Goal: Task Accomplishment & Management: Use online tool/utility

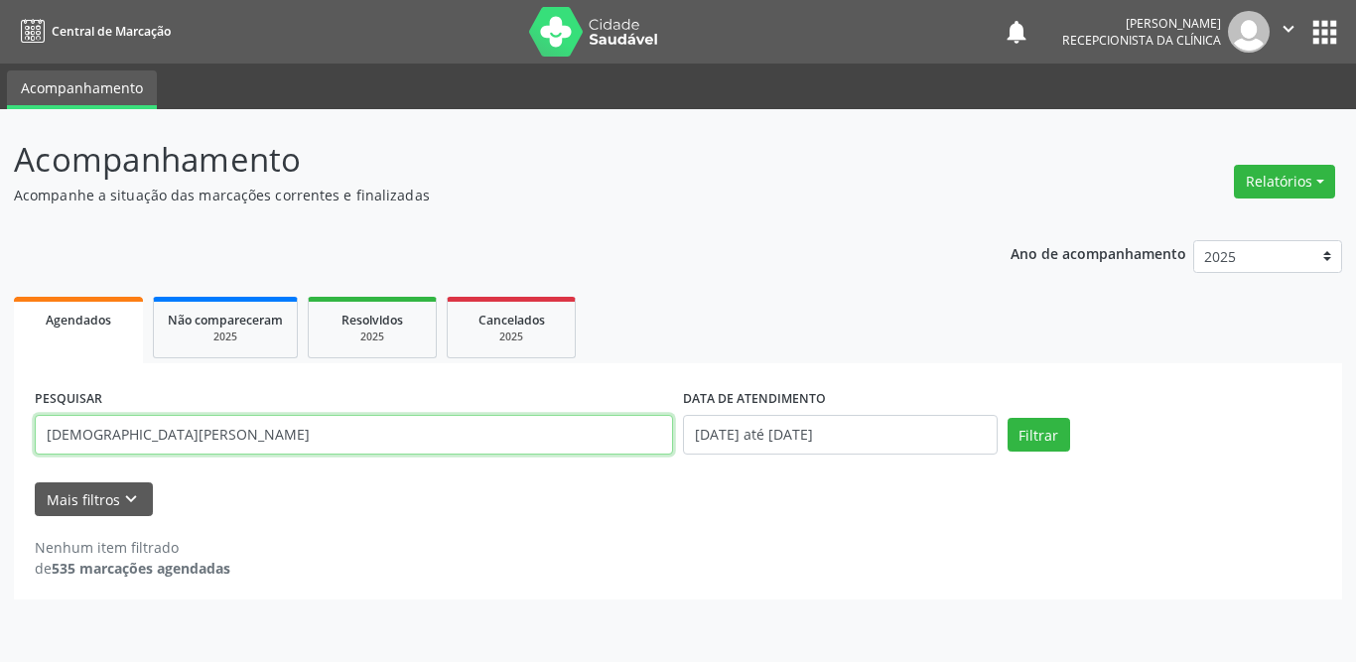
drag, startPoint x: 0, startPoint y: 0, endPoint x: 0, endPoint y: 419, distance: 418.8
click at [0, 419] on div "Acompanhamento Acompanhe a situação das marcações correntes e finalizadas Relat…" at bounding box center [678, 385] width 1356 height 553
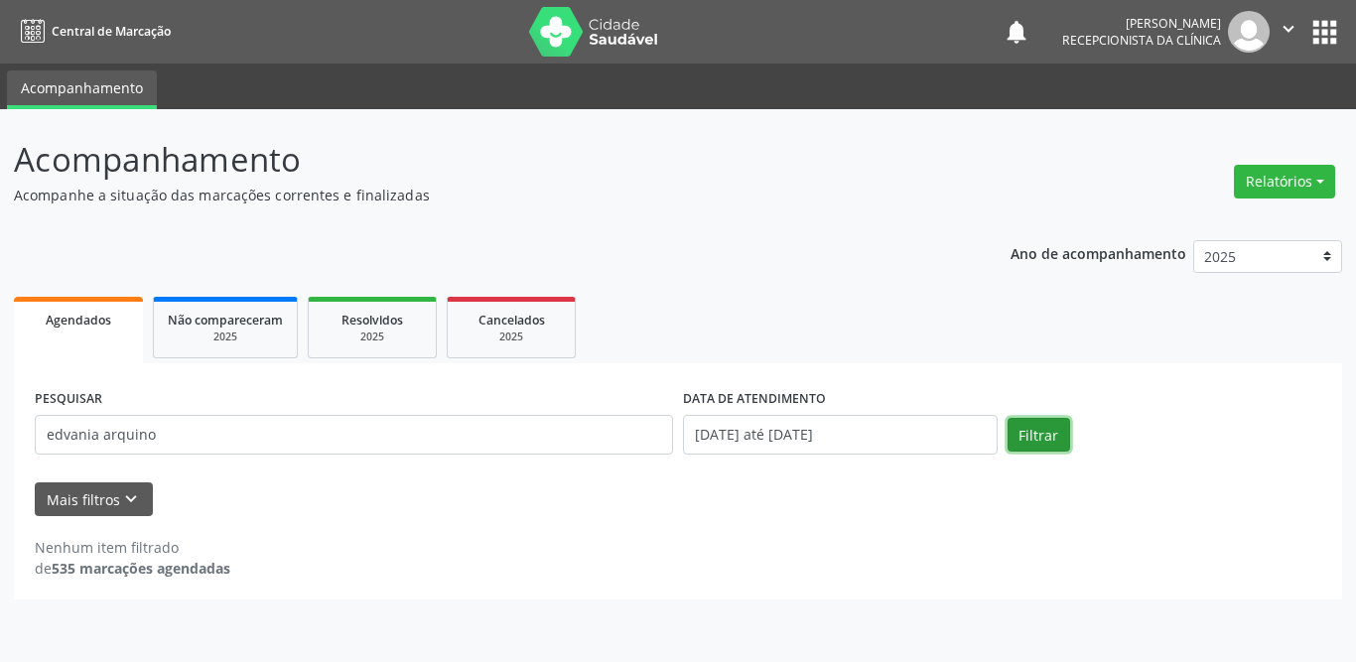
click at [1046, 442] on button "Filtrar" at bounding box center [1038, 435] width 63 height 34
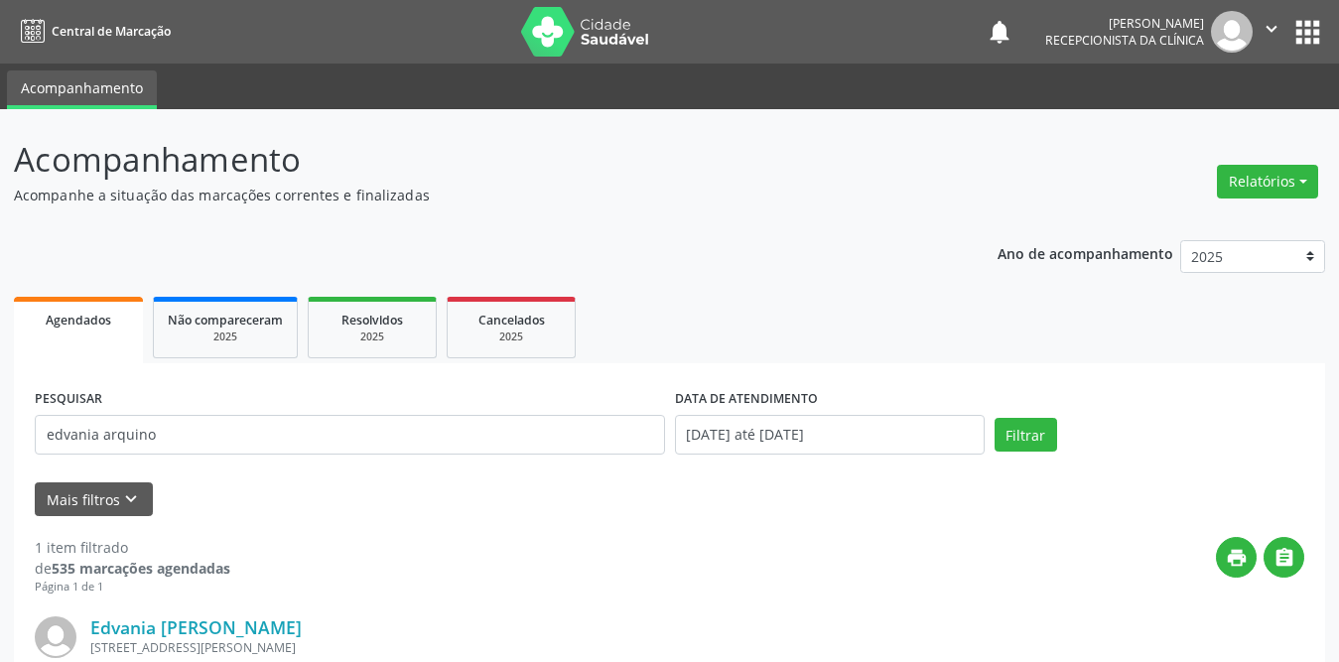
scroll to position [236, 0]
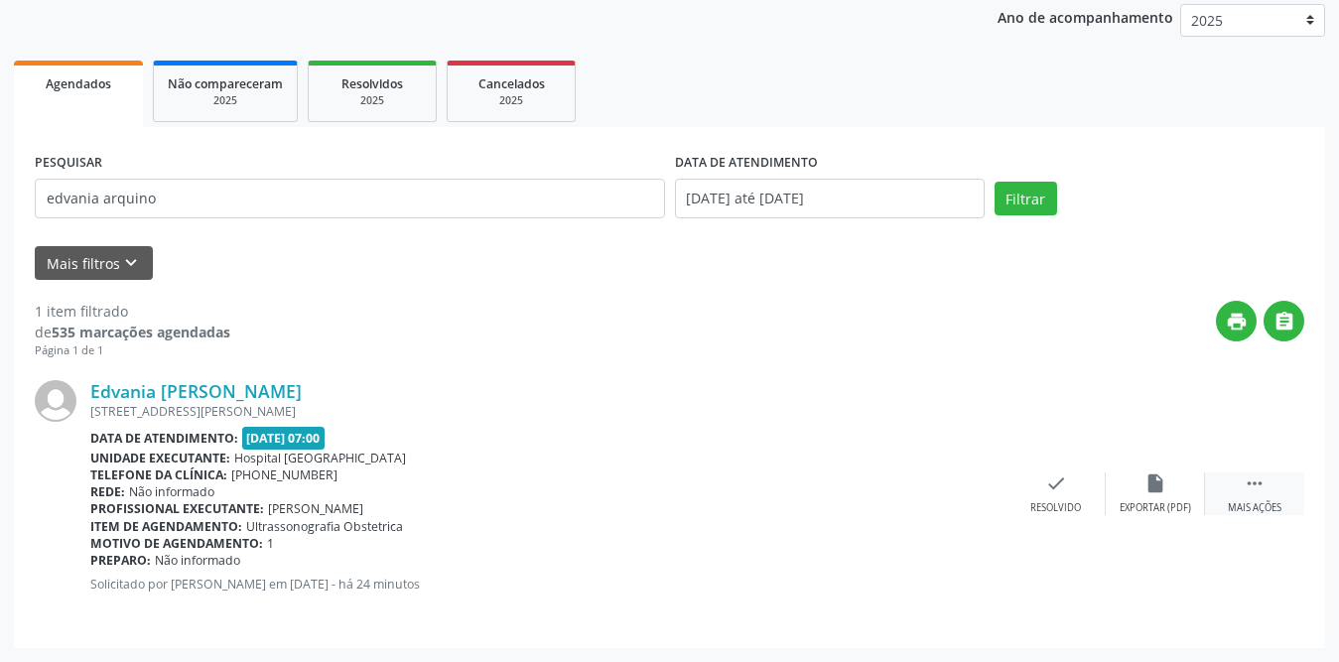
click at [1246, 483] on icon "" at bounding box center [1254, 483] width 22 height 22
click at [944, 490] on div "print Imprimir" at bounding box center [956, 493] width 99 height 43
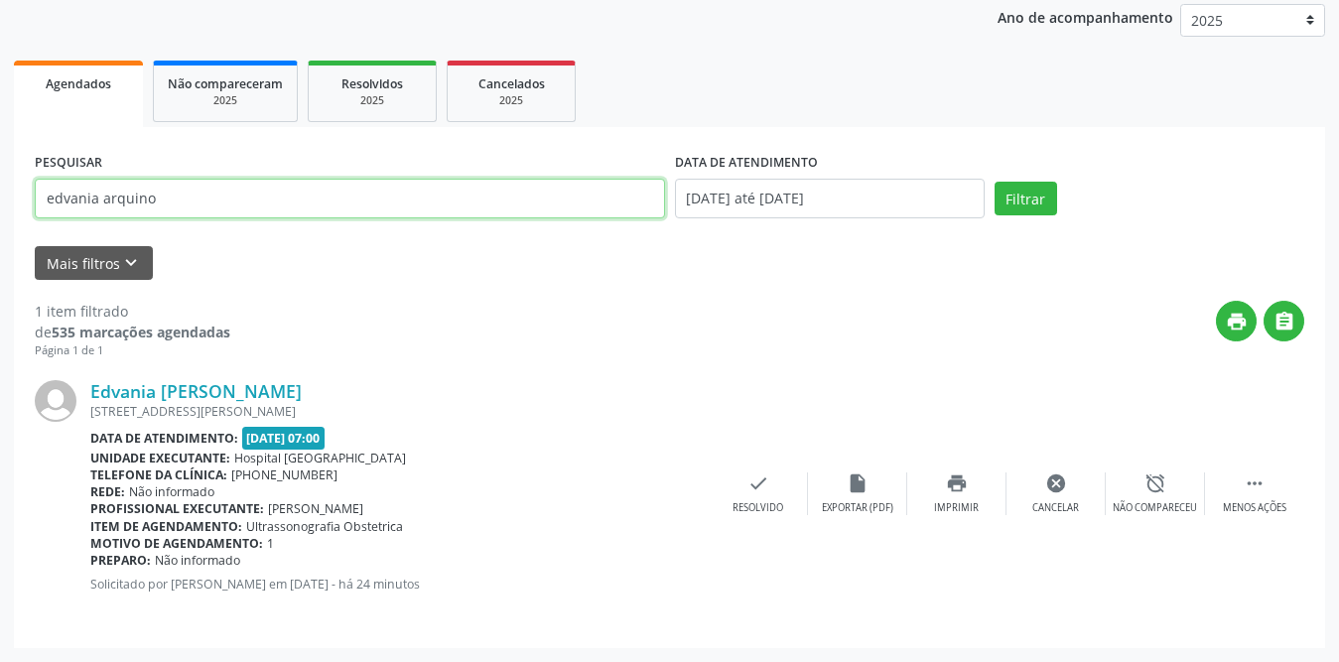
drag, startPoint x: 216, startPoint y: 194, endPoint x: 0, endPoint y: 194, distance: 216.3
click at [0, 194] on div "Acompanhamento Acompanhe a situação das marcações correntes e finalizadas Relat…" at bounding box center [669, 267] width 1339 height 789
type input "hillar"
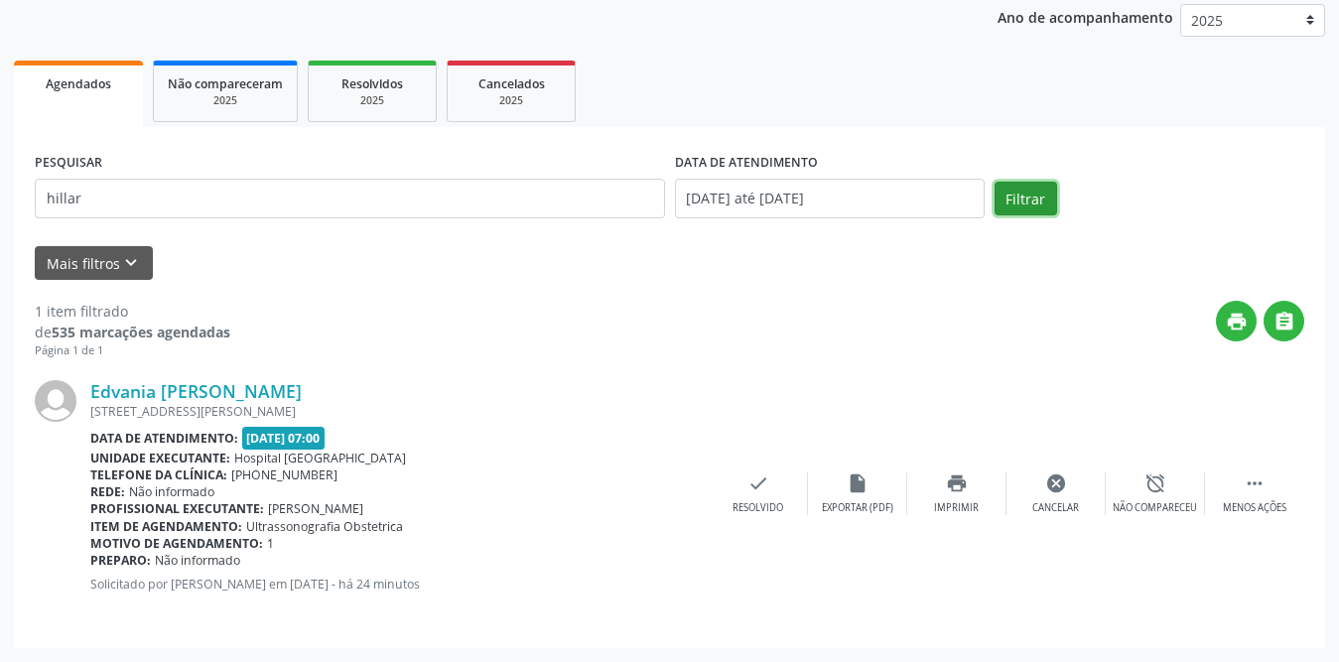
click at [1044, 193] on button "Filtrar" at bounding box center [1025, 199] width 63 height 34
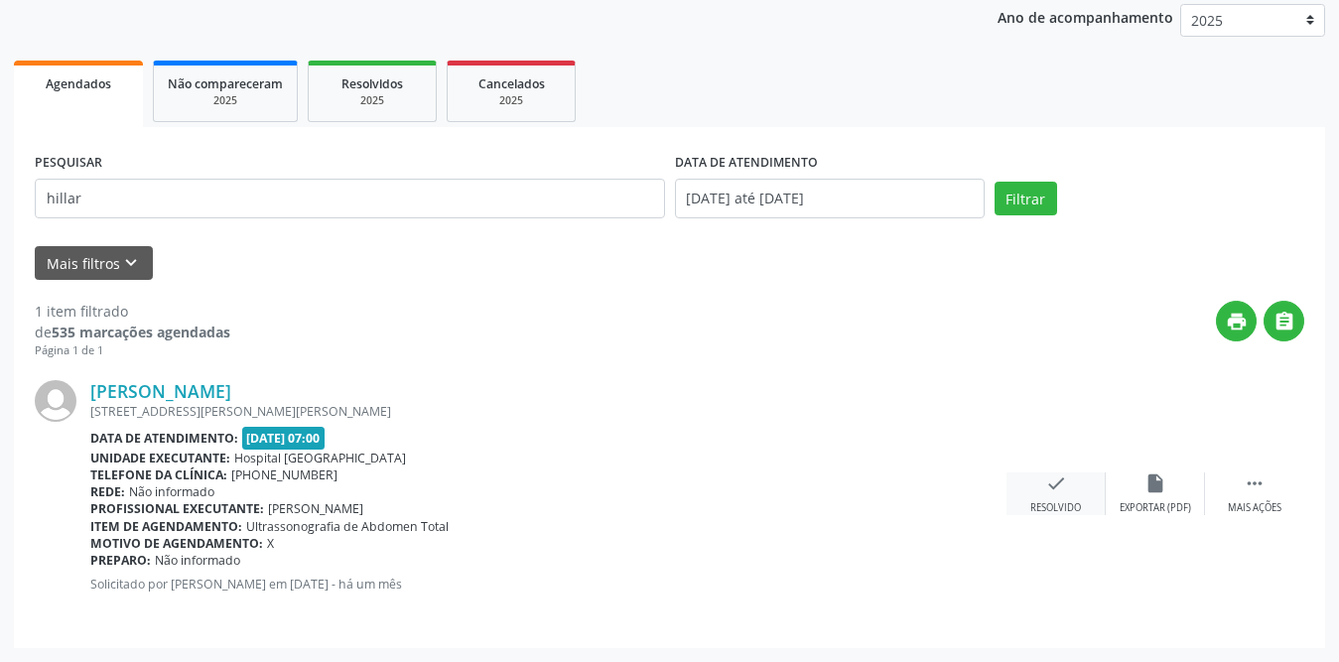
click at [1047, 497] on div "check Resolvido" at bounding box center [1055, 493] width 99 height 43
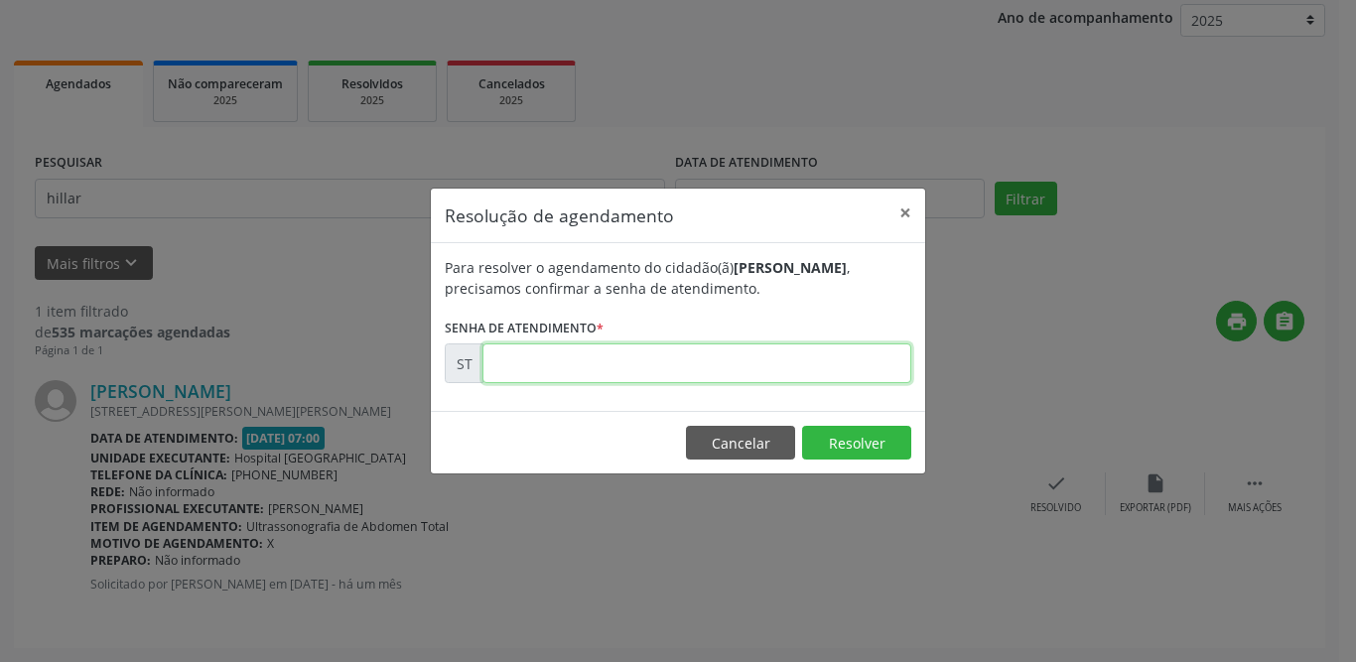
click at [703, 365] on input "text" at bounding box center [696, 363] width 429 height 40
type input "00011877"
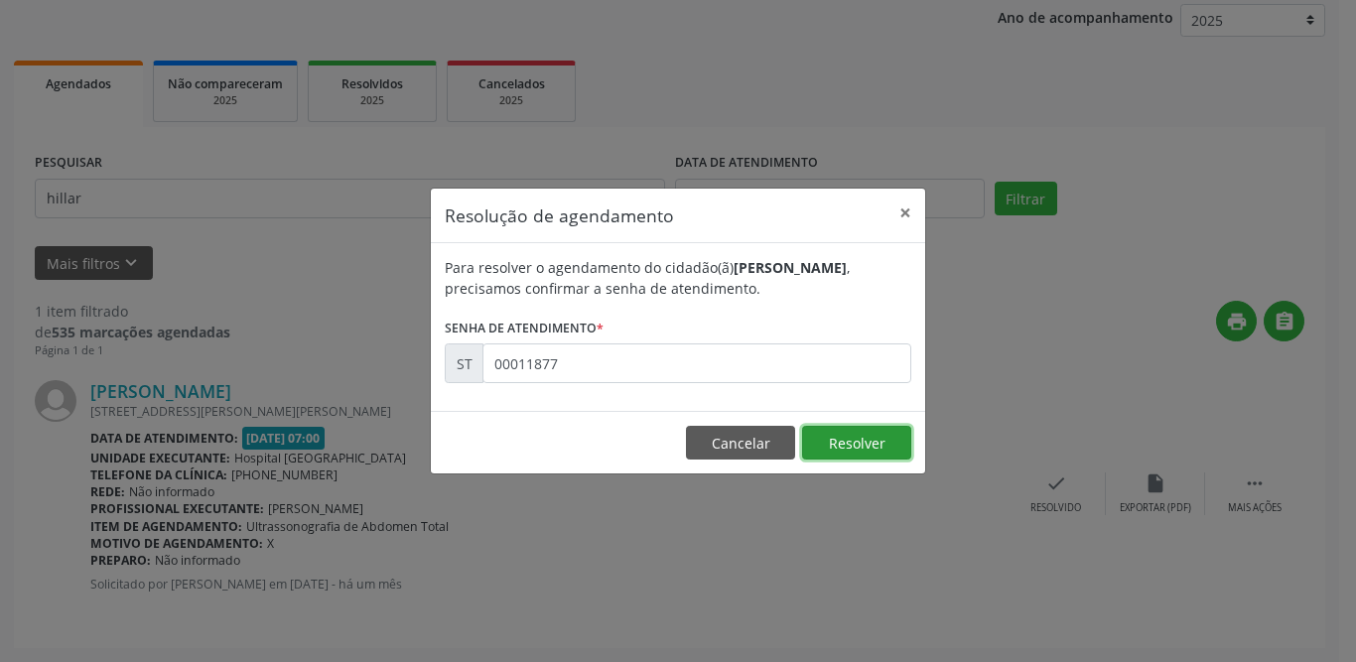
click at [892, 430] on button "Resolver" at bounding box center [856, 443] width 109 height 34
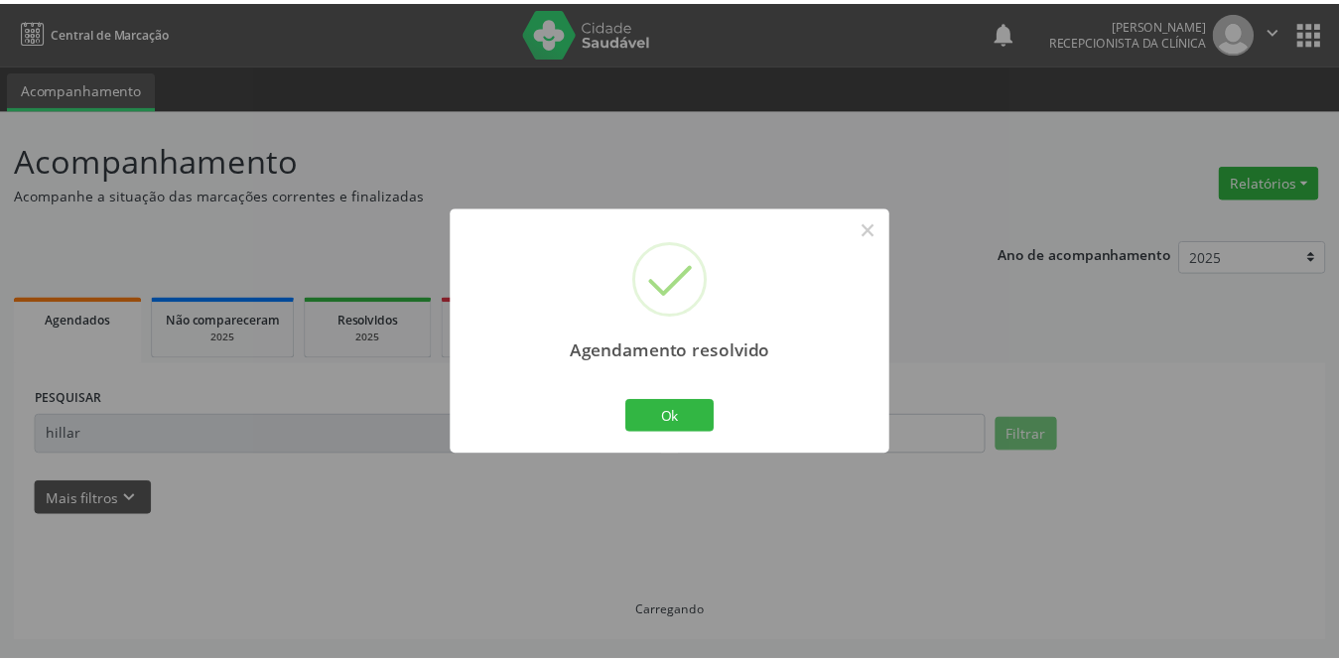
scroll to position [0, 0]
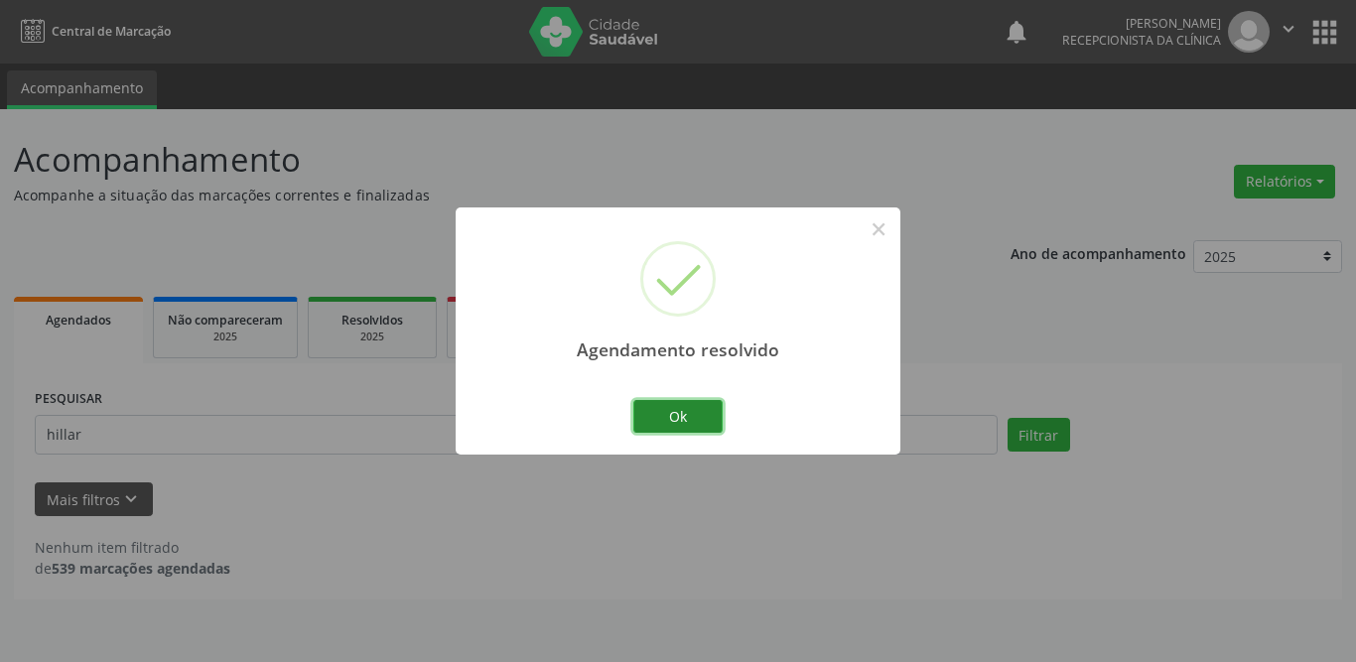
click at [653, 421] on button "Ok" at bounding box center [677, 417] width 89 height 34
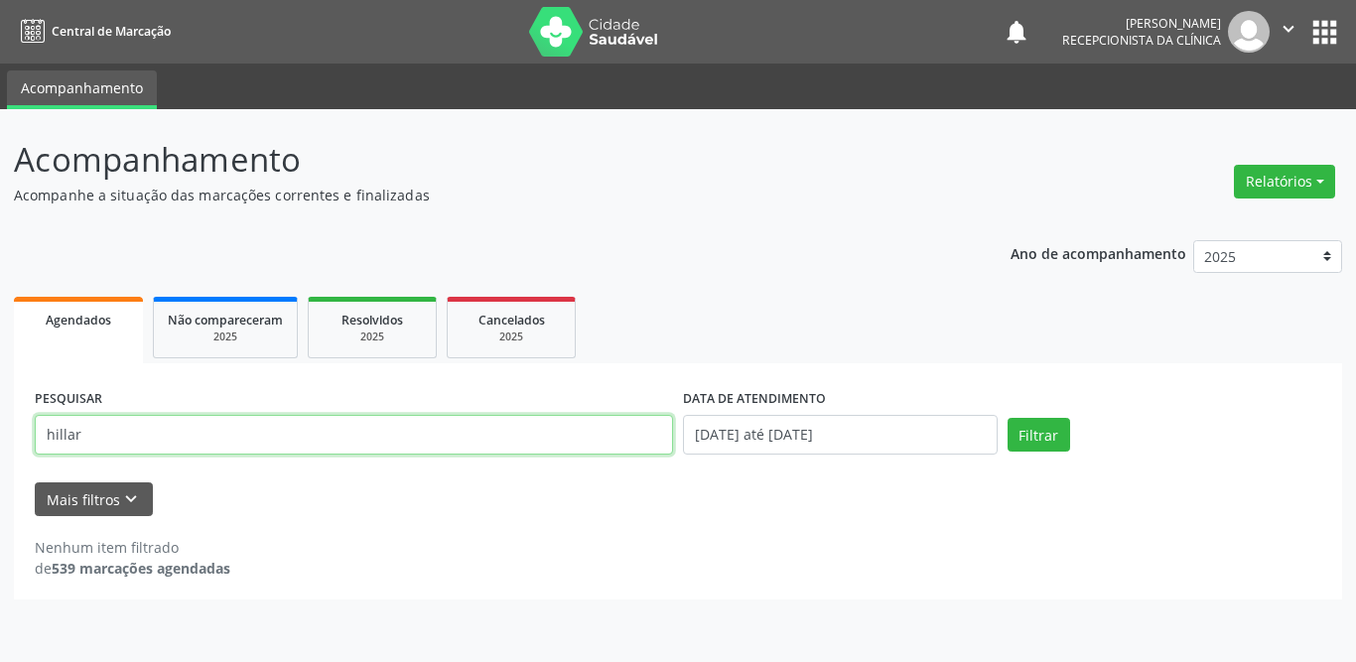
click at [252, 431] on input "hillar" at bounding box center [354, 435] width 638 height 40
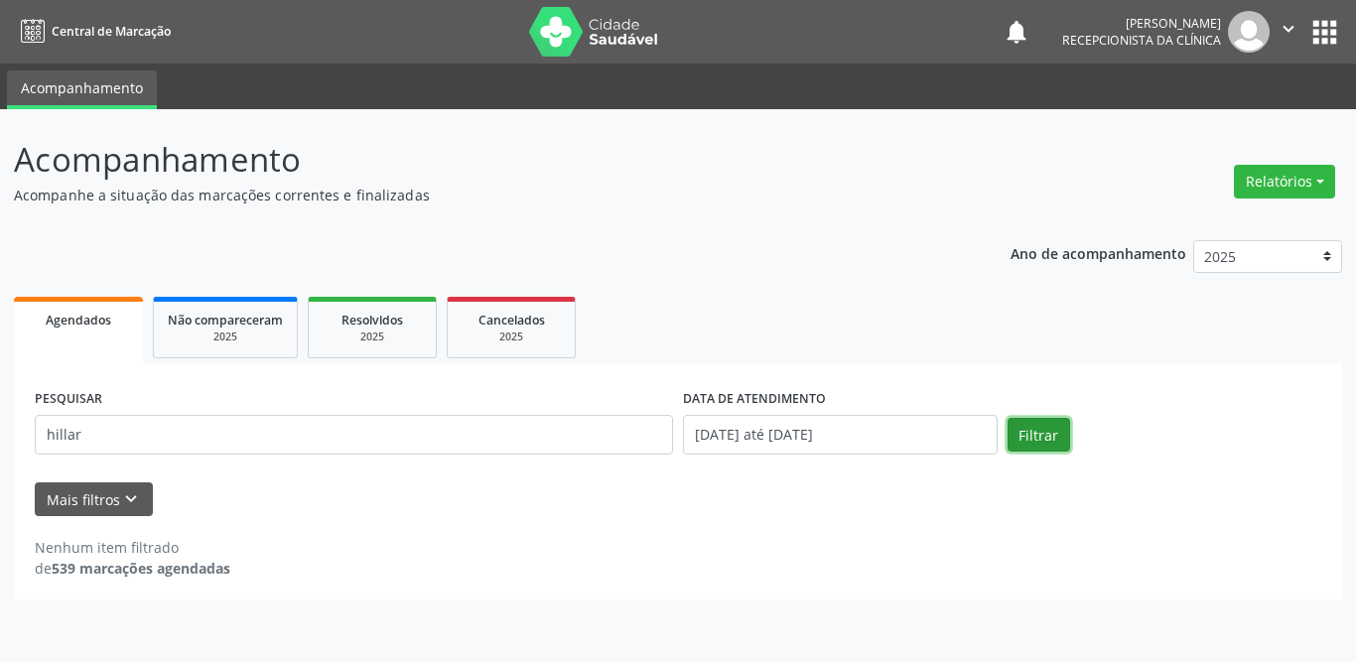
click at [1040, 437] on button "Filtrar" at bounding box center [1038, 435] width 63 height 34
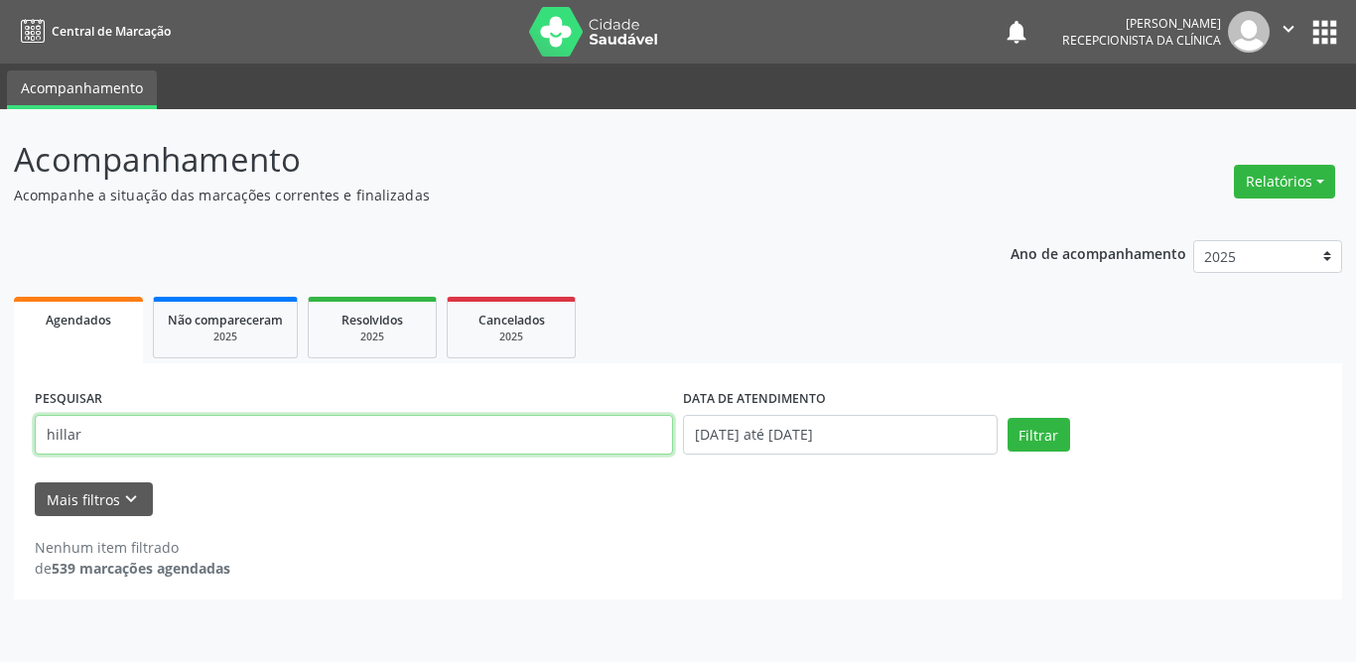
drag, startPoint x: 247, startPoint y: 432, endPoint x: 0, endPoint y: 440, distance: 247.2
click at [0, 440] on div "Acompanhamento Acompanhe a situação das marcações correntes e finalizadas Relat…" at bounding box center [678, 385] width 1356 height 553
click at [154, 431] on input "text" at bounding box center [354, 435] width 638 height 40
type input "[PERSON_NAME]"
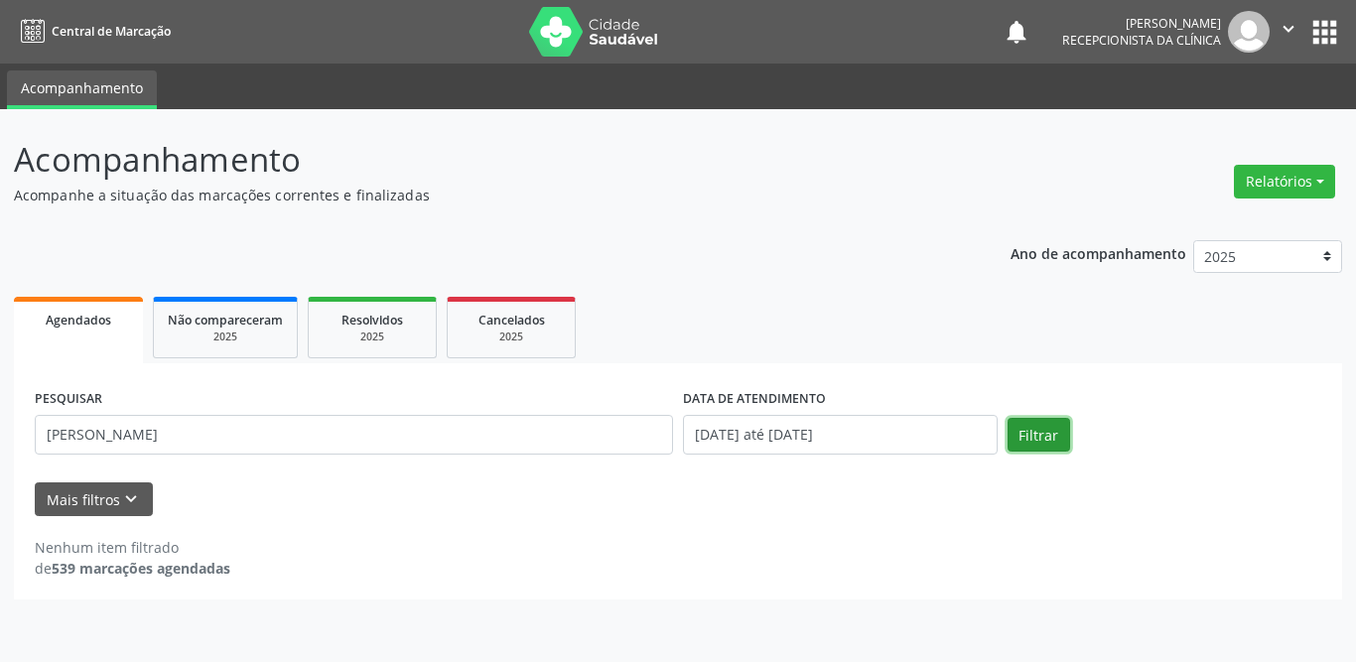
click at [1043, 432] on button "Filtrar" at bounding box center [1038, 435] width 63 height 34
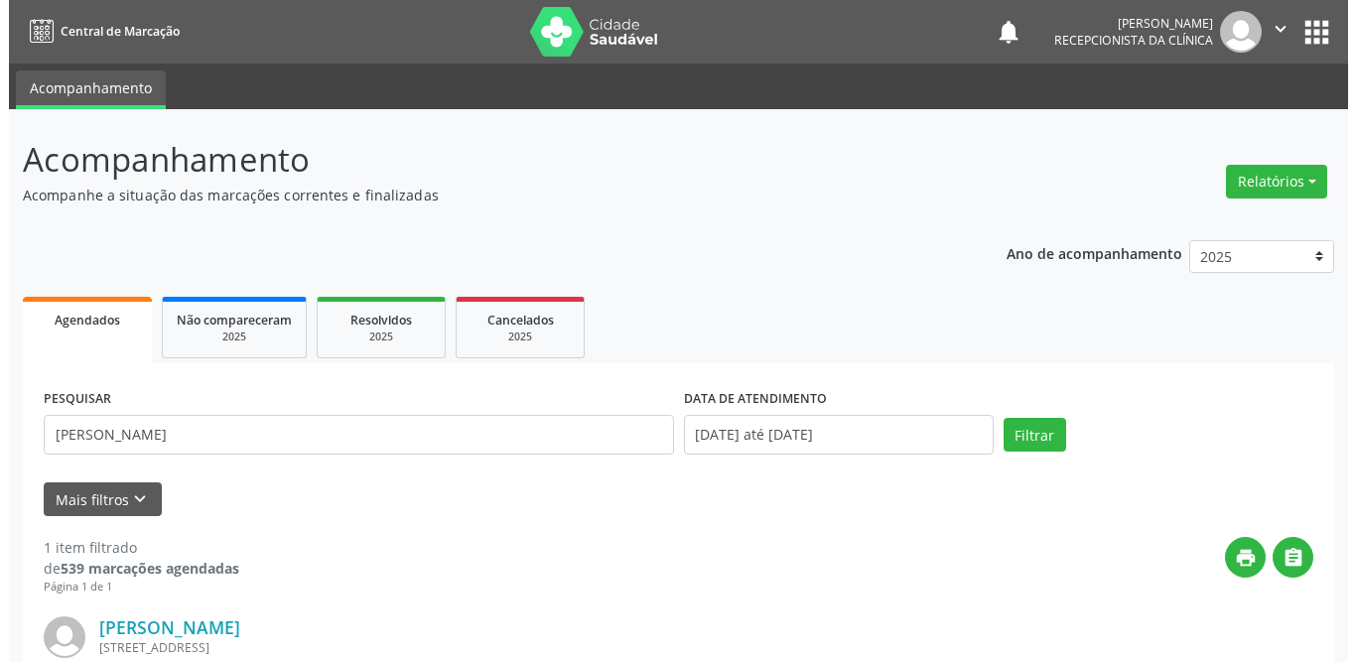
scroll to position [198, 0]
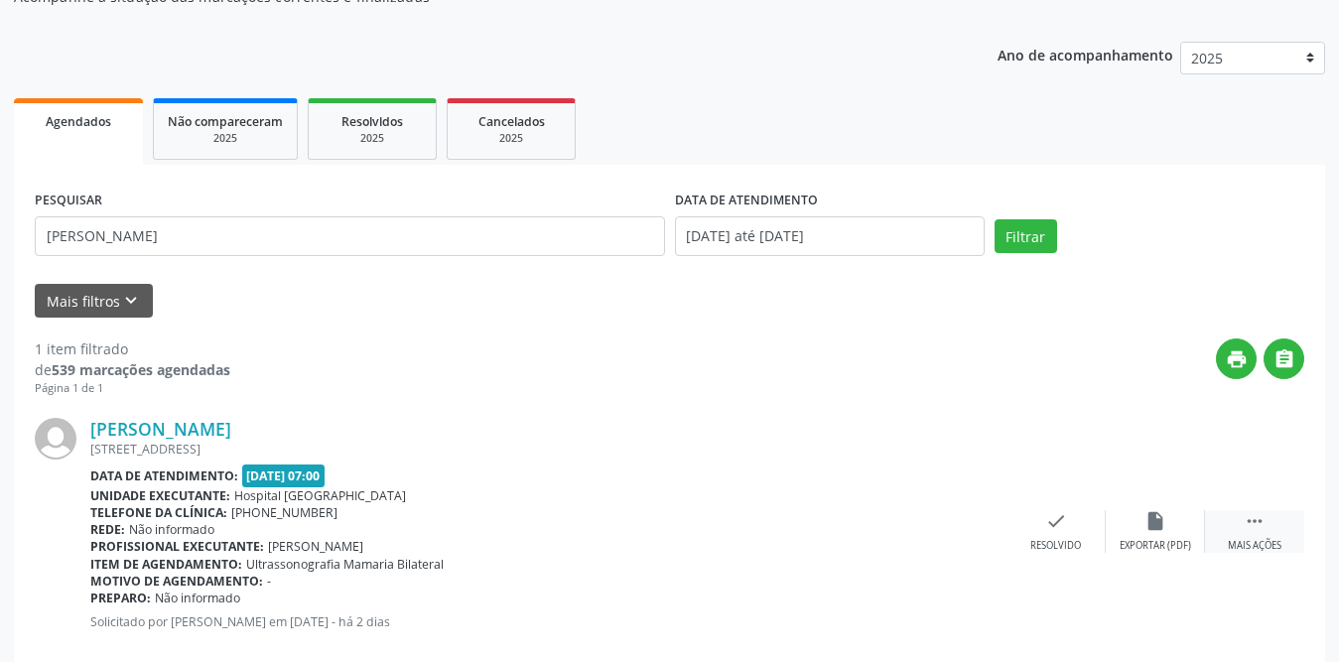
click at [1273, 526] on div " Mais ações" at bounding box center [1254, 531] width 99 height 43
click at [962, 528] on icon "print" at bounding box center [957, 521] width 22 height 22
click at [760, 516] on icon "check" at bounding box center [758, 521] width 22 height 22
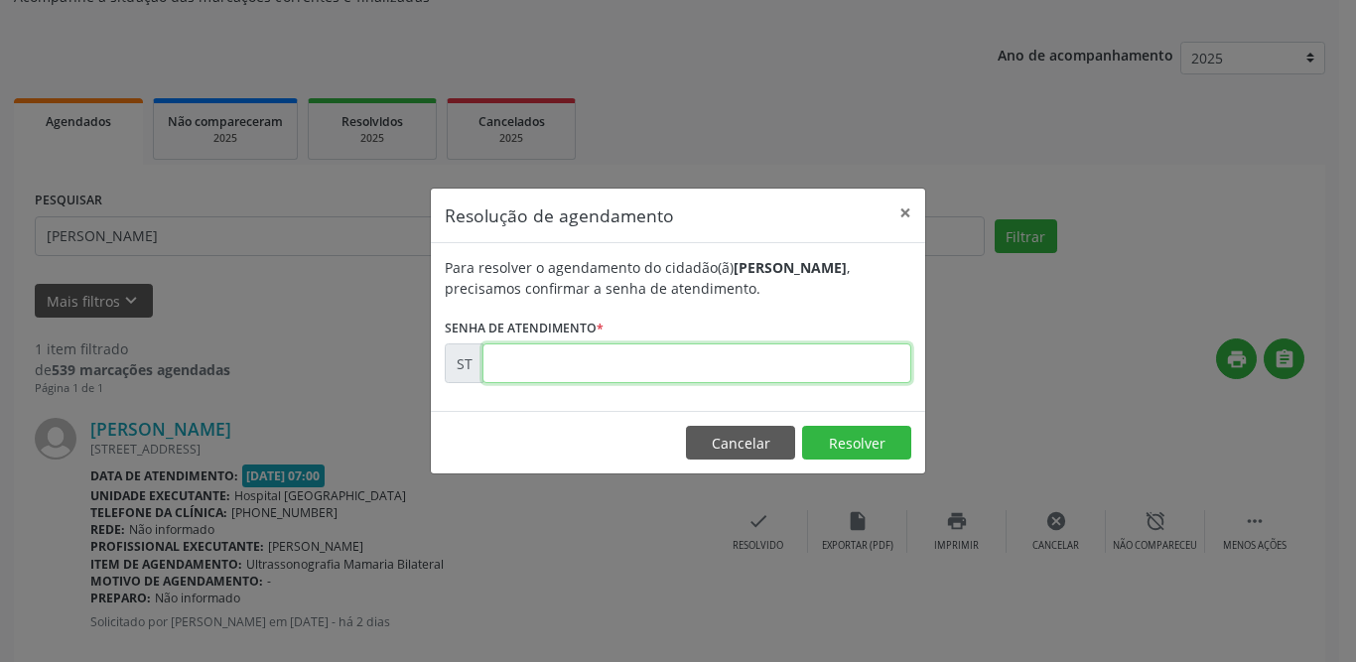
click at [698, 357] on input "text" at bounding box center [696, 363] width 429 height 40
type input "00018061"
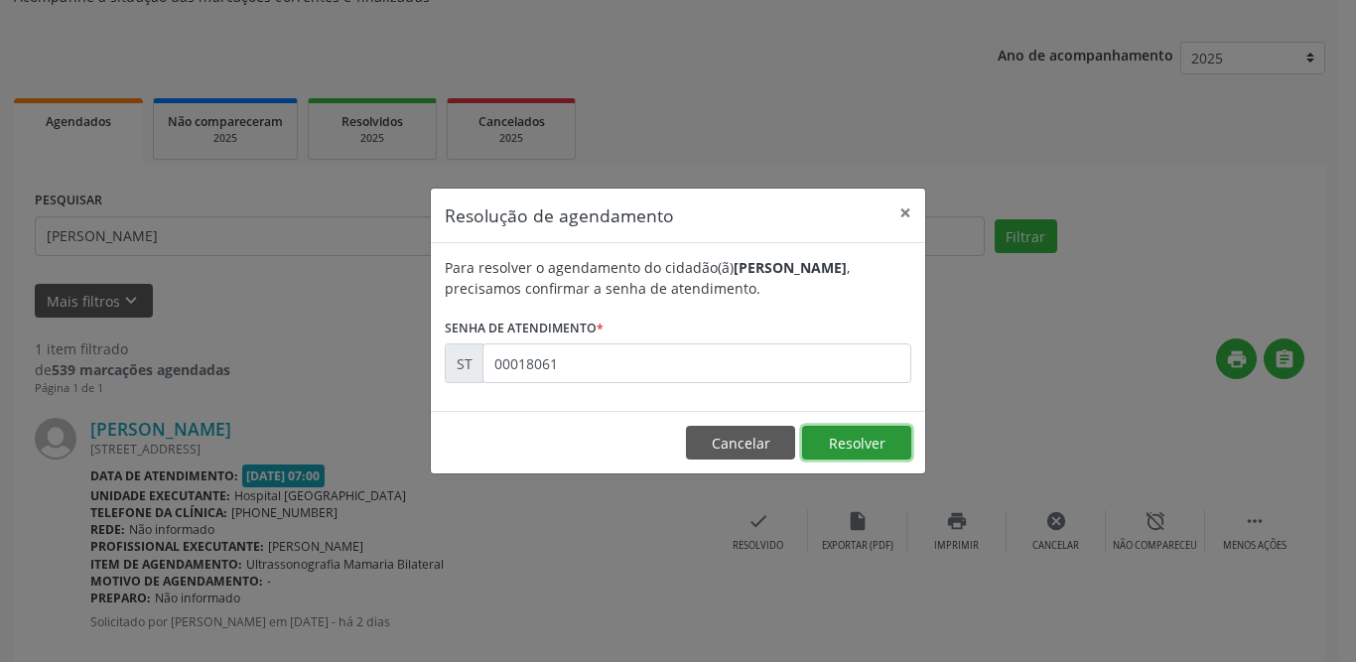
click at [832, 447] on button "Resolver" at bounding box center [856, 443] width 109 height 34
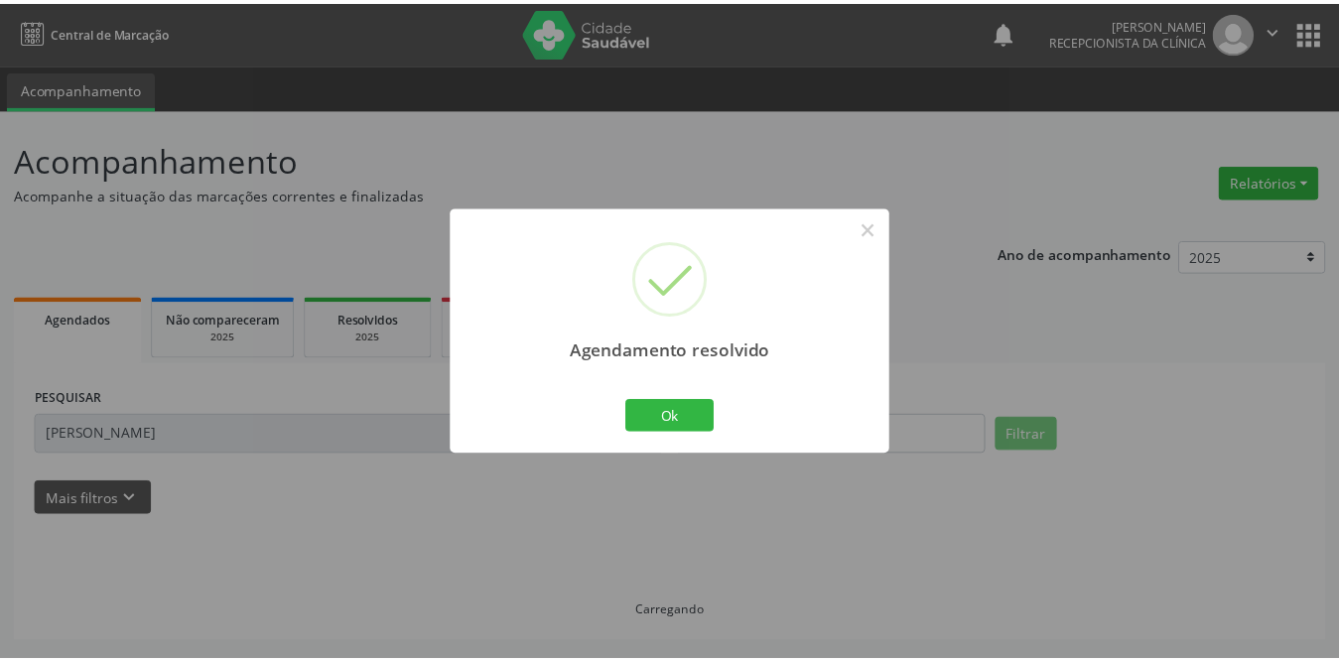
scroll to position [0, 0]
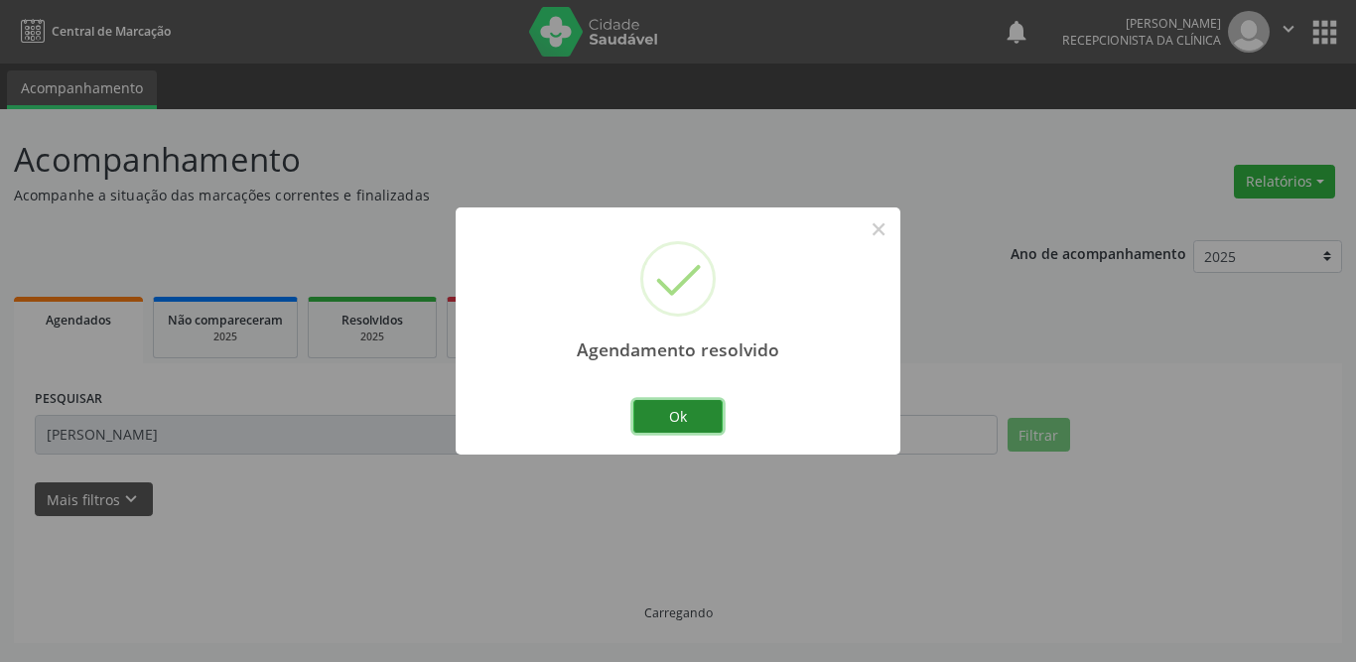
click at [670, 413] on button "Ok" at bounding box center [677, 417] width 89 height 34
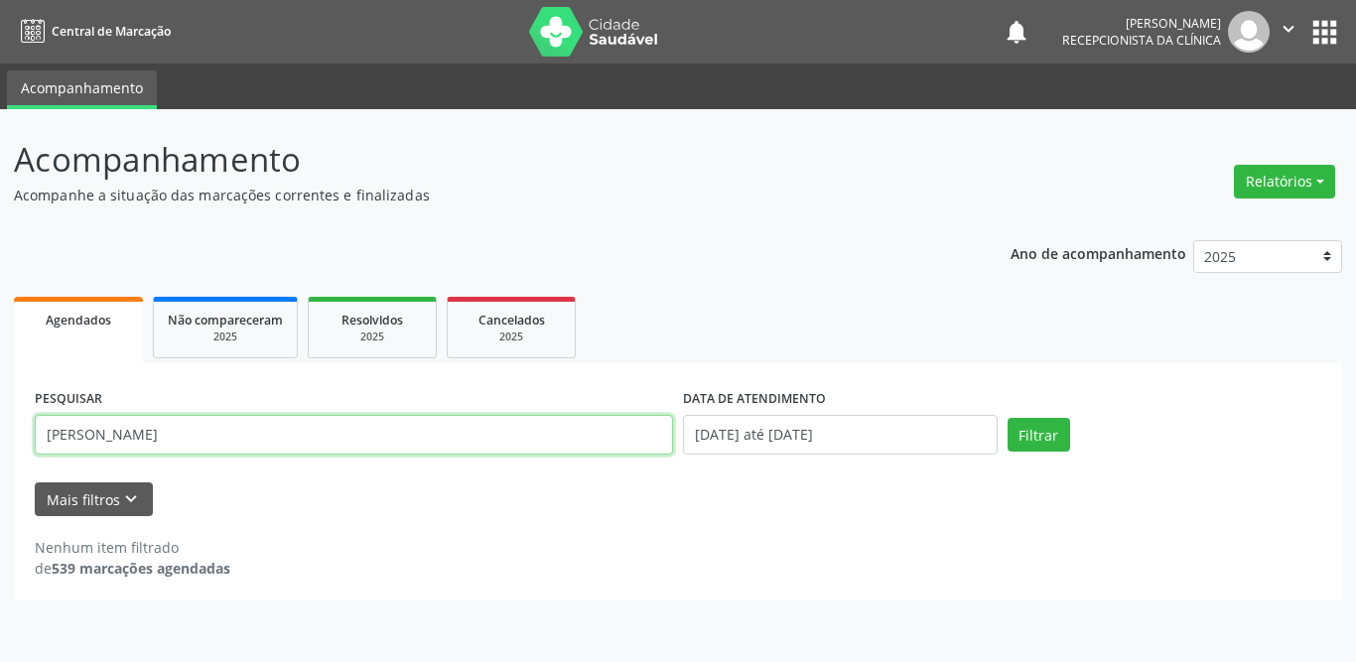
drag, startPoint x: 292, startPoint y: 430, endPoint x: 2, endPoint y: 430, distance: 289.8
click at [2, 430] on div "Acompanhamento Acompanhe a situação das marcações correntes e finalizadas Relat…" at bounding box center [678, 385] width 1356 height 553
type input "[PERSON_NAME]"
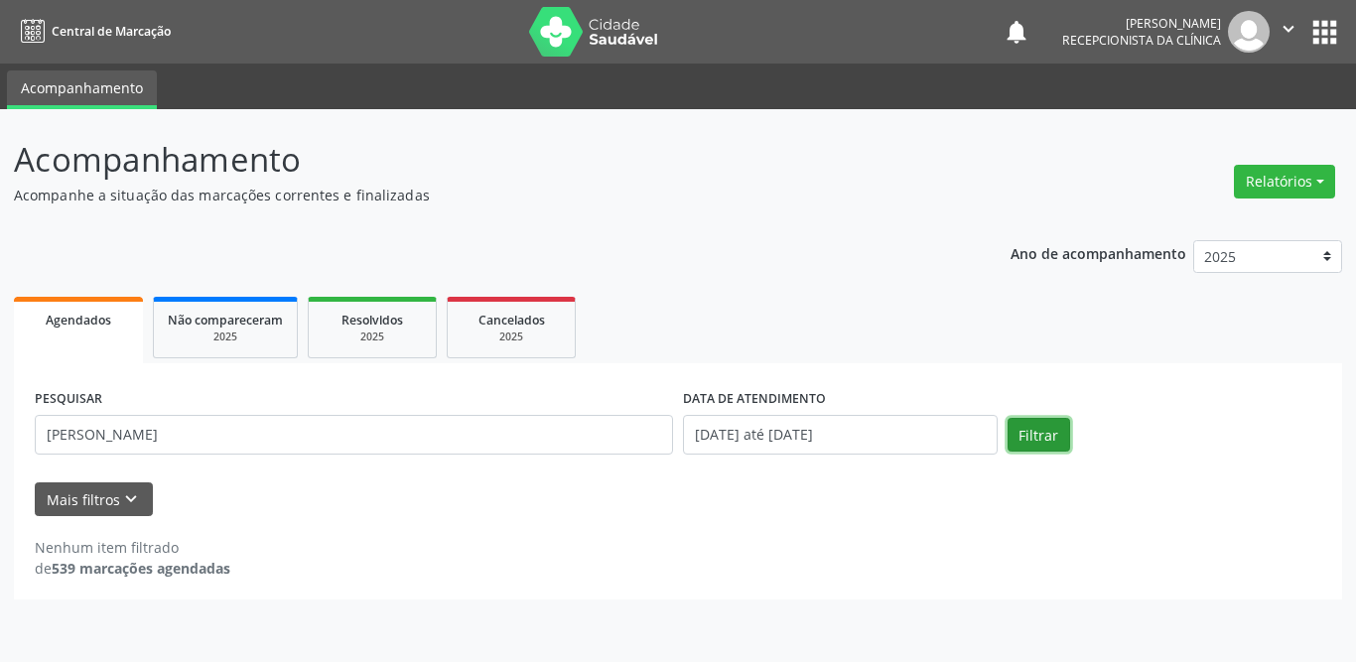
click at [1016, 434] on button "Filtrar" at bounding box center [1038, 435] width 63 height 34
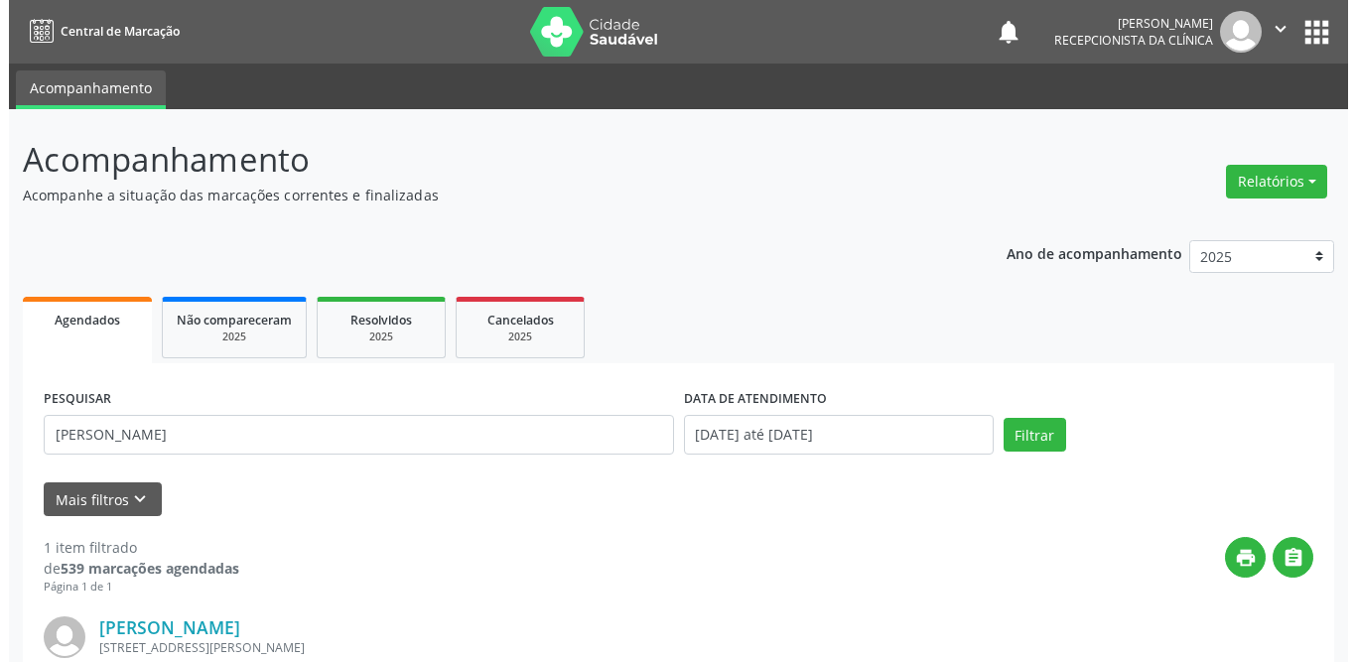
scroll to position [236, 0]
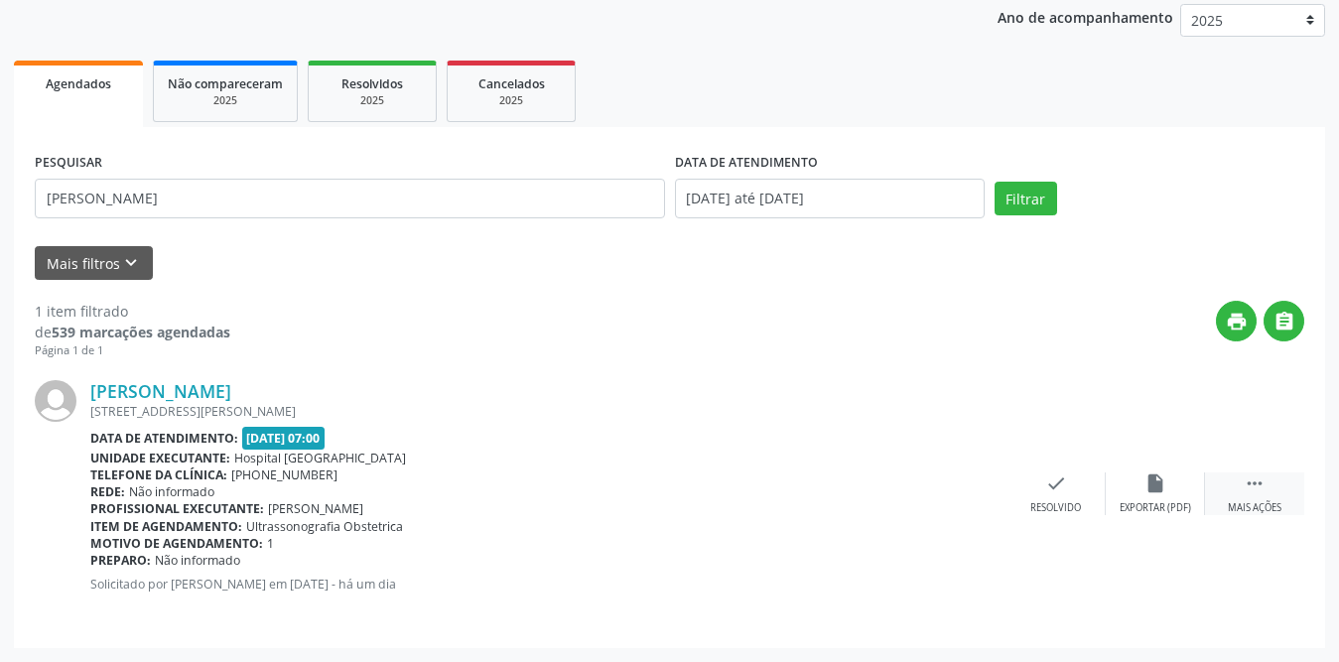
click at [1264, 489] on icon "" at bounding box center [1254, 483] width 22 height 22
click at [971, 483] on div "print Imprimir" at bounding box center [956, 493] width 99 height 43
click at [777, 499] on div "check Resolvido" at bounding box center [758, 493] width 99 height 43
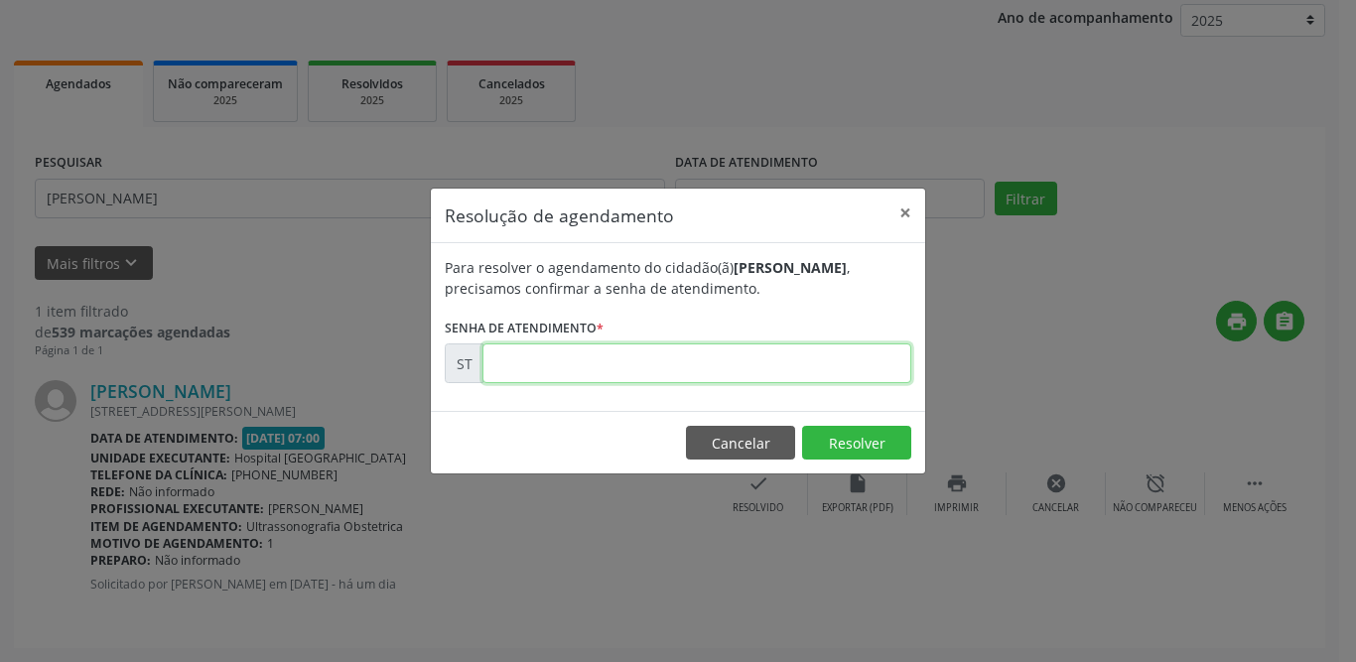
click at [684, 364] on input "text" at bounding box center [696, 363] width 429 height 40
type input "00018668"
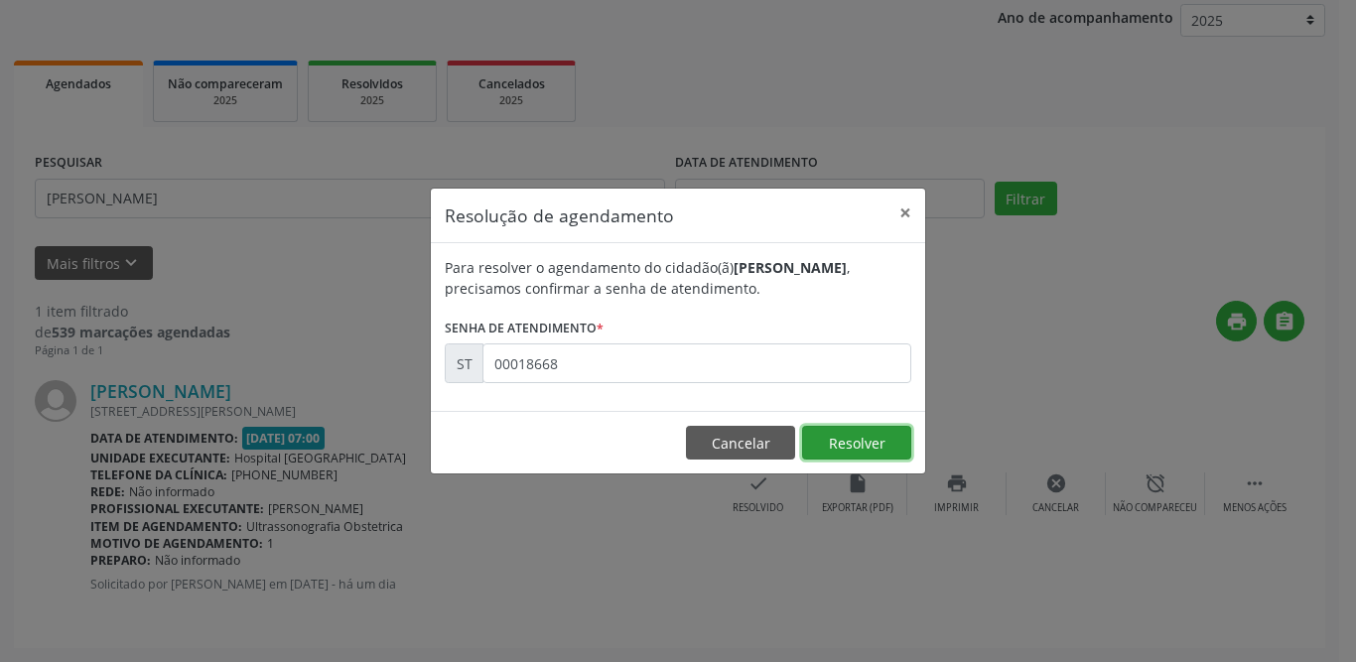
click at [883, 445] on button "Resolver" at bounding box center [856, 443] width 109 height 34
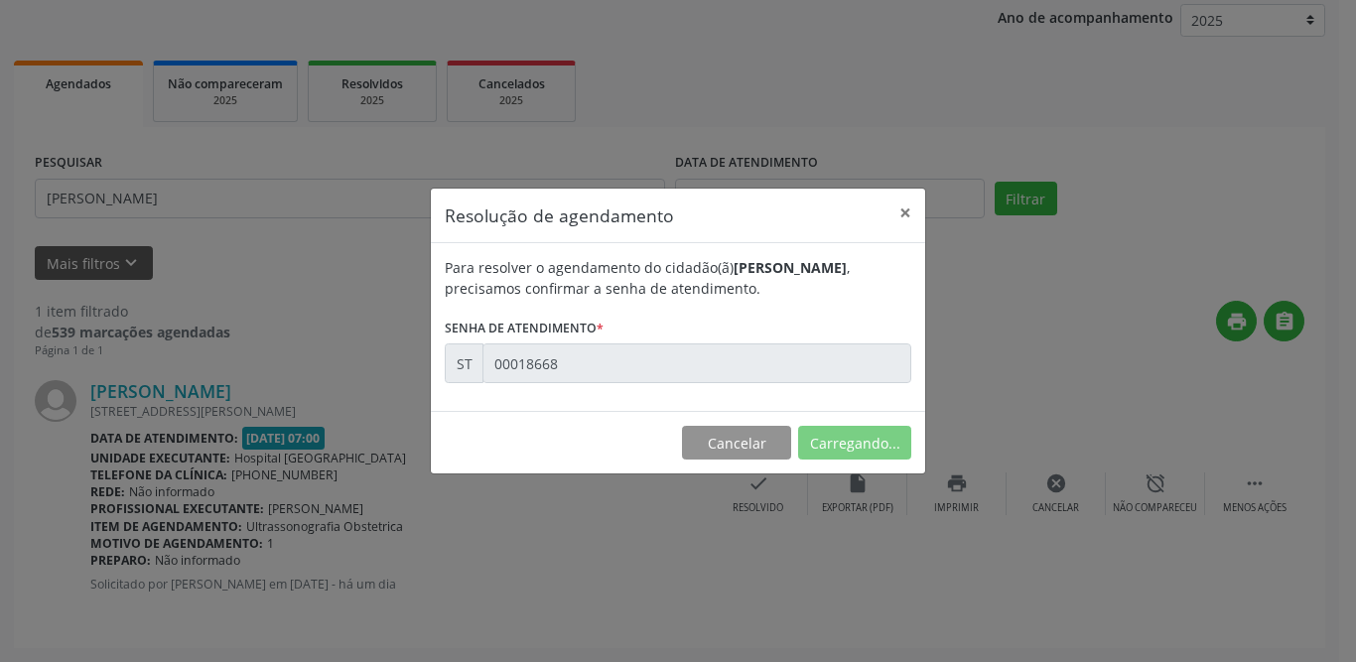
scroll to position [0, 0]
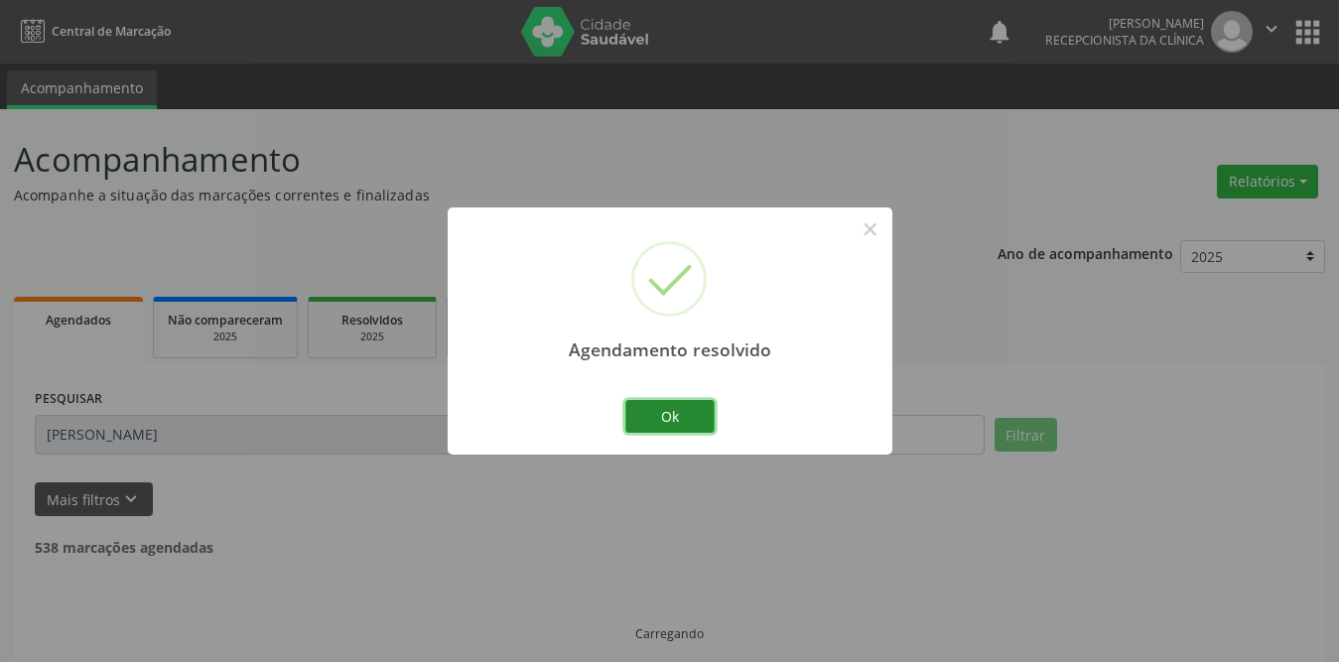
click at [672, 416] on button "Ok" at bounding box center [669, 417] width 89 height 34
